Goal: Task Accomplishment & Management: Use online tool/utility

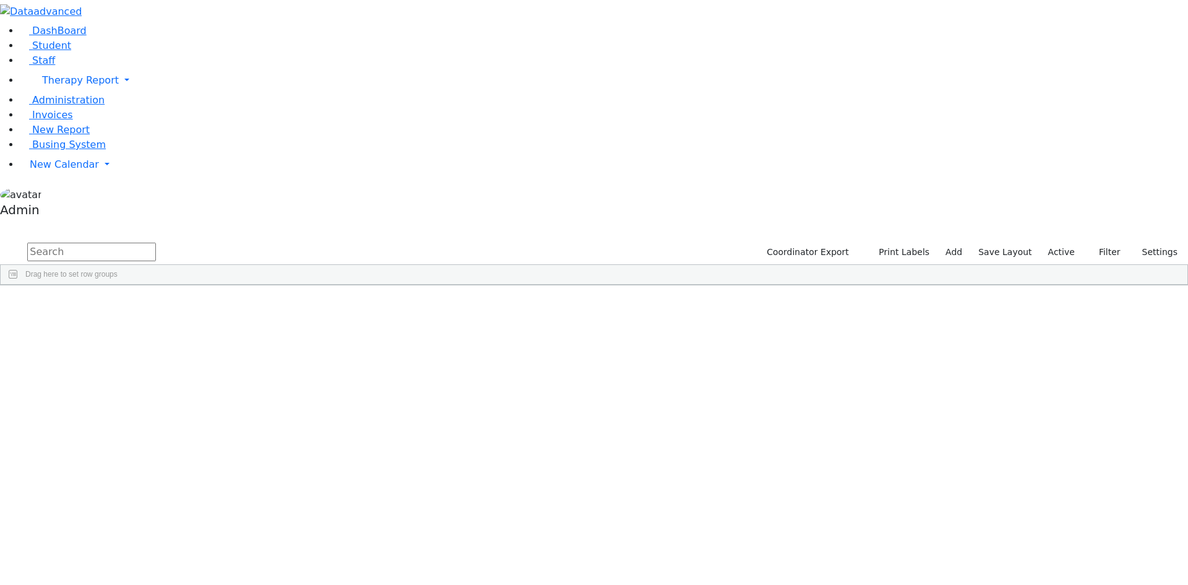
scroll to position [1, 0]
click at [55, 93] on link "New Calendar" at bounding box center [604, 80] width 1168 height 25
click at [54, 195] on span "Calendar" at bounding box center [49, 189] width 45 height 12
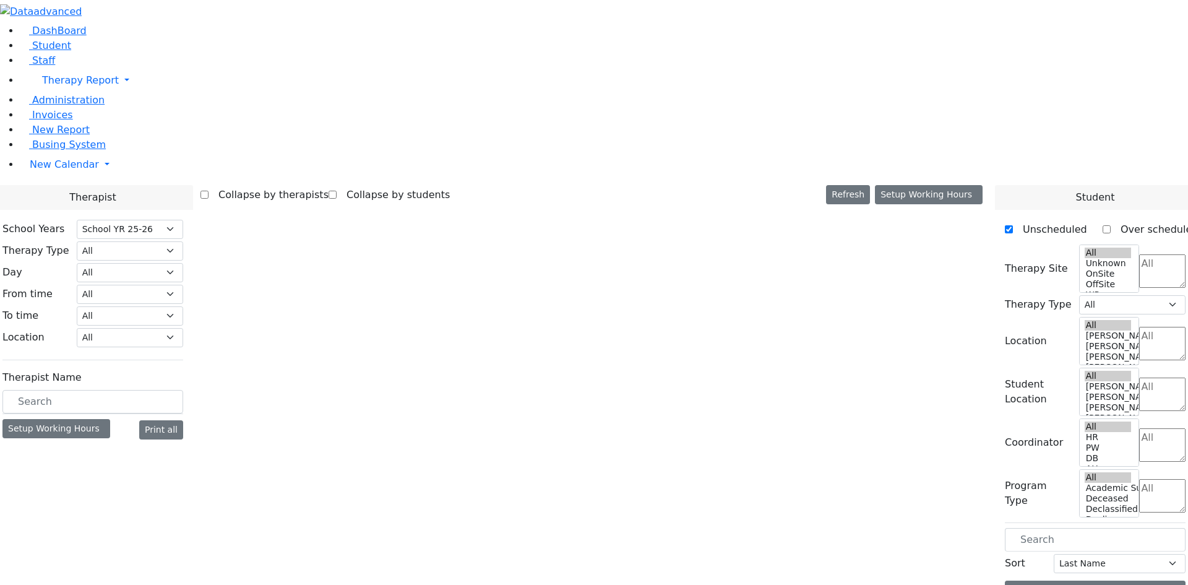
select select "212"
select select "1"
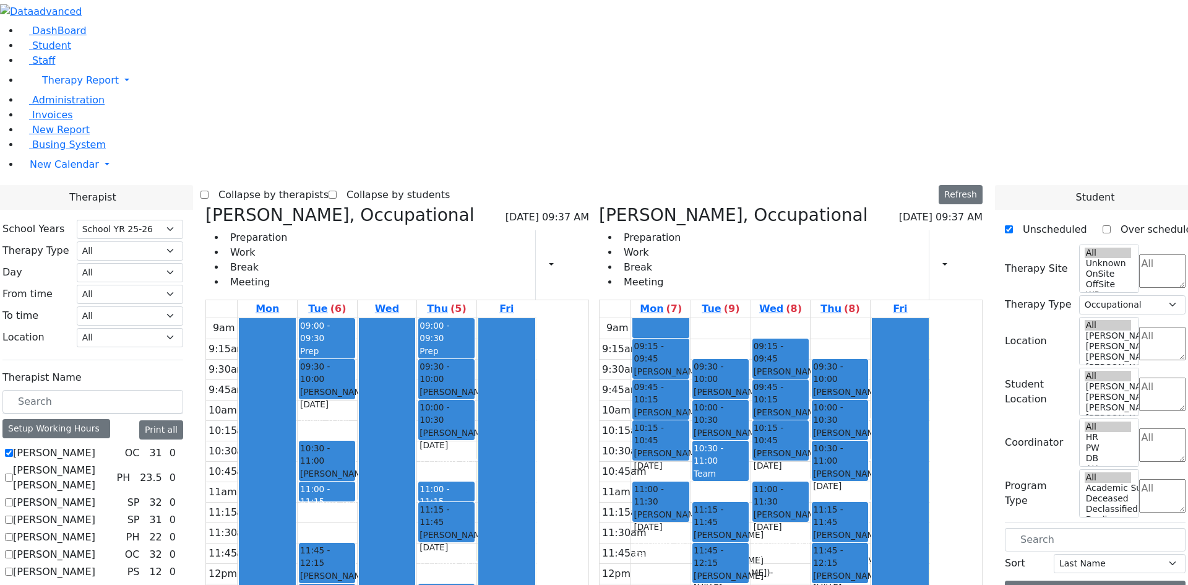
click at [599, 205] on icon at bounding box center [599, 215] width 0 height 20
checkbox input "false"
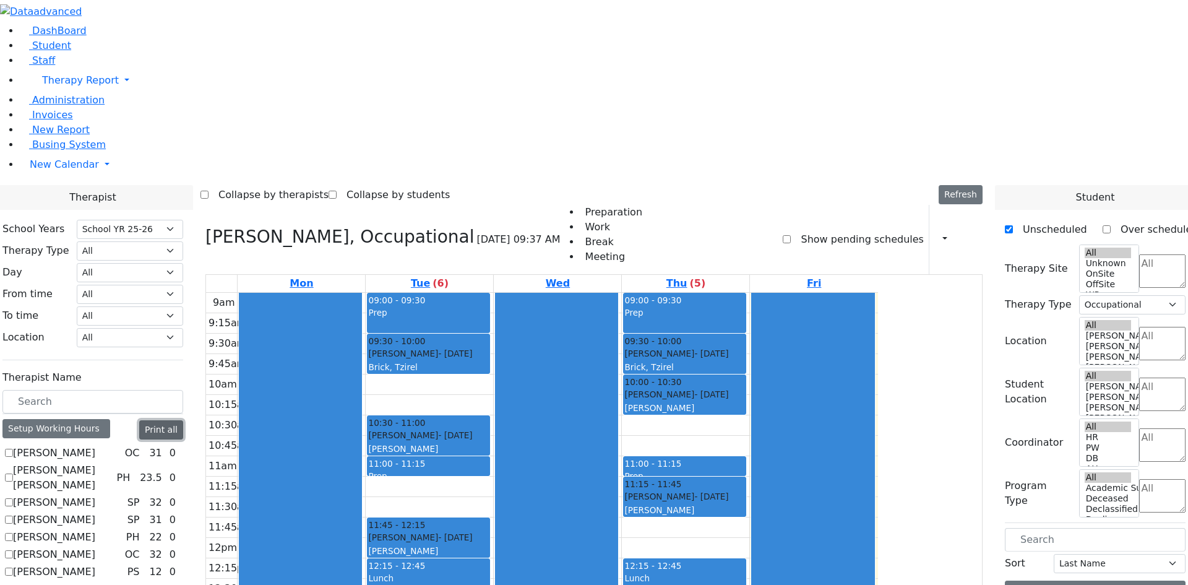
click at [183, 420] on button "Print all" at bounding box center [161, 429] width 44 height 19
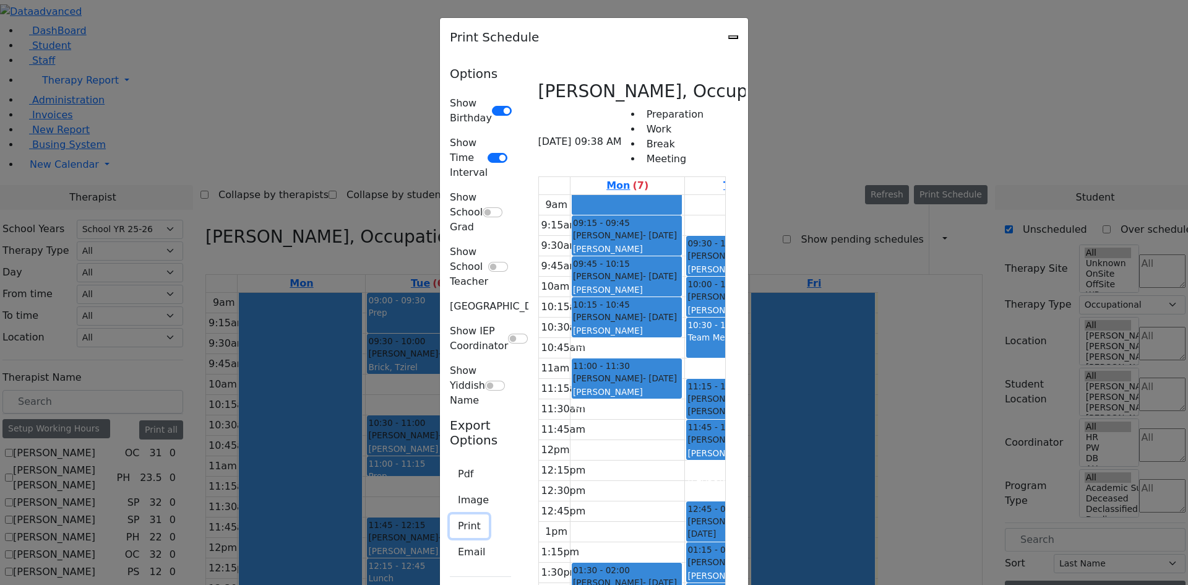
click at [450, 514] on button "Print" at bounding box center [469, 526] width 39 height 24
